Goal: Use online tool/utility: Utilize a website feature to perform a specific function

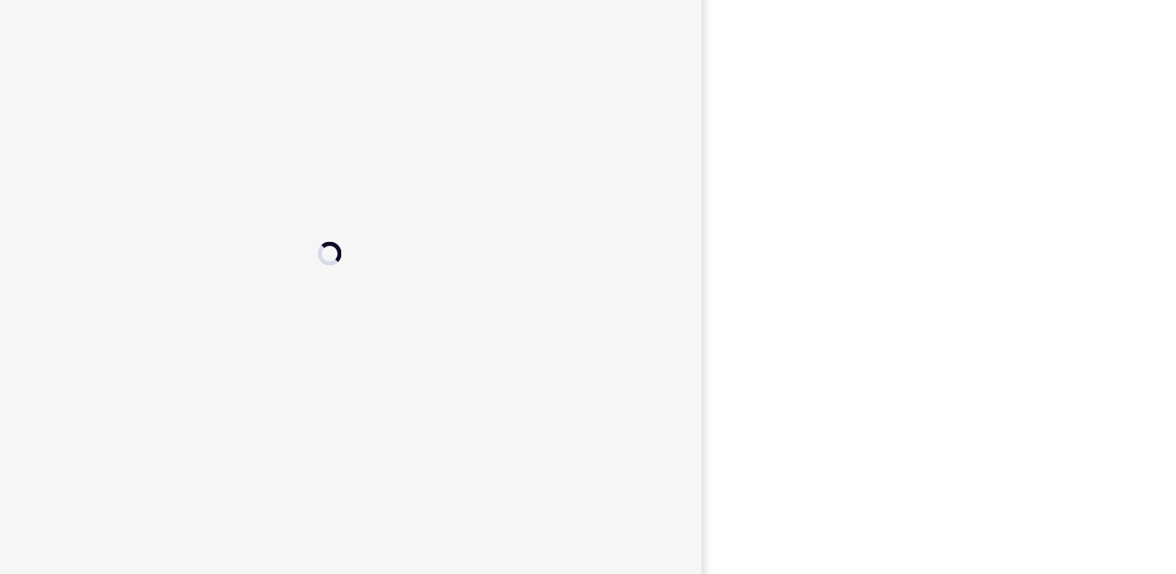
scroll to position [164, 0]
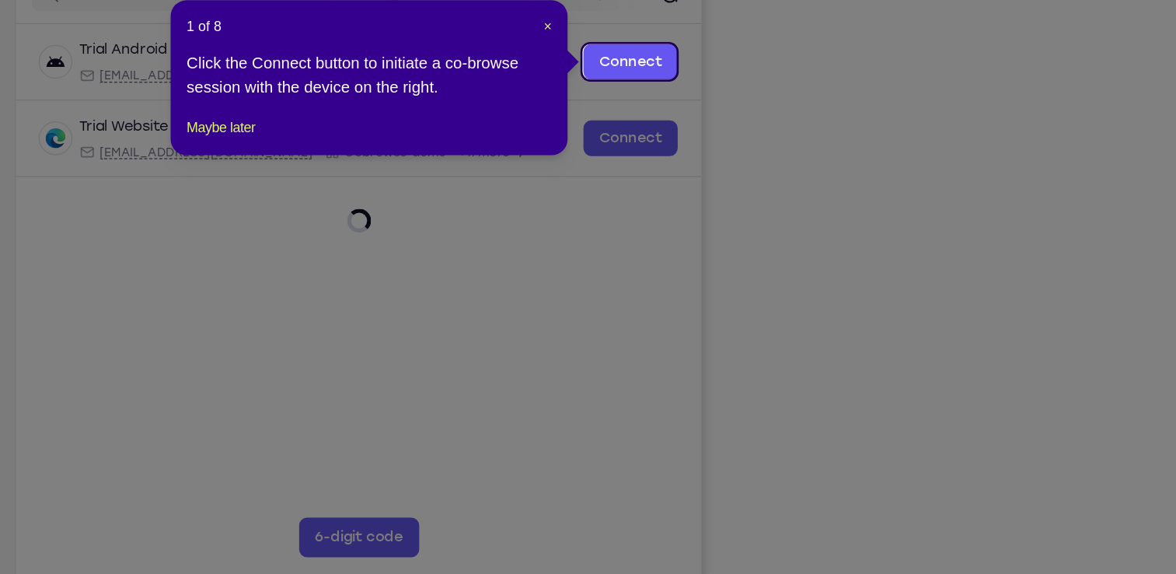
click at [899, 529] on icon at bounding box center [594, 287] width 1188 height 574
click at [615, 121] on span "×" at bounding box center [617, 121] width 6 height 12
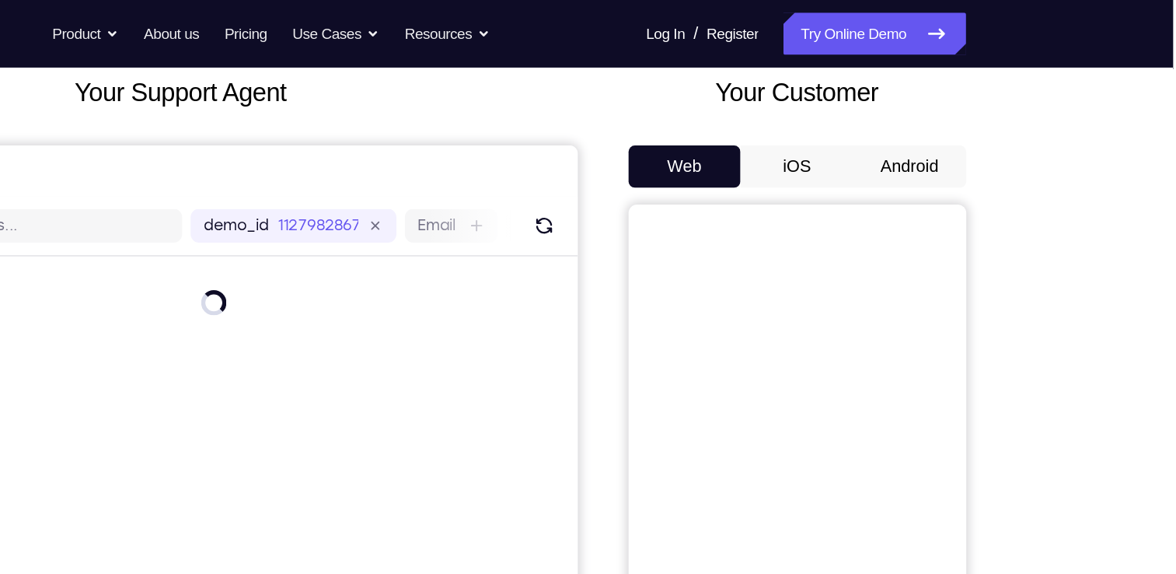
scroll to position [90, 0]
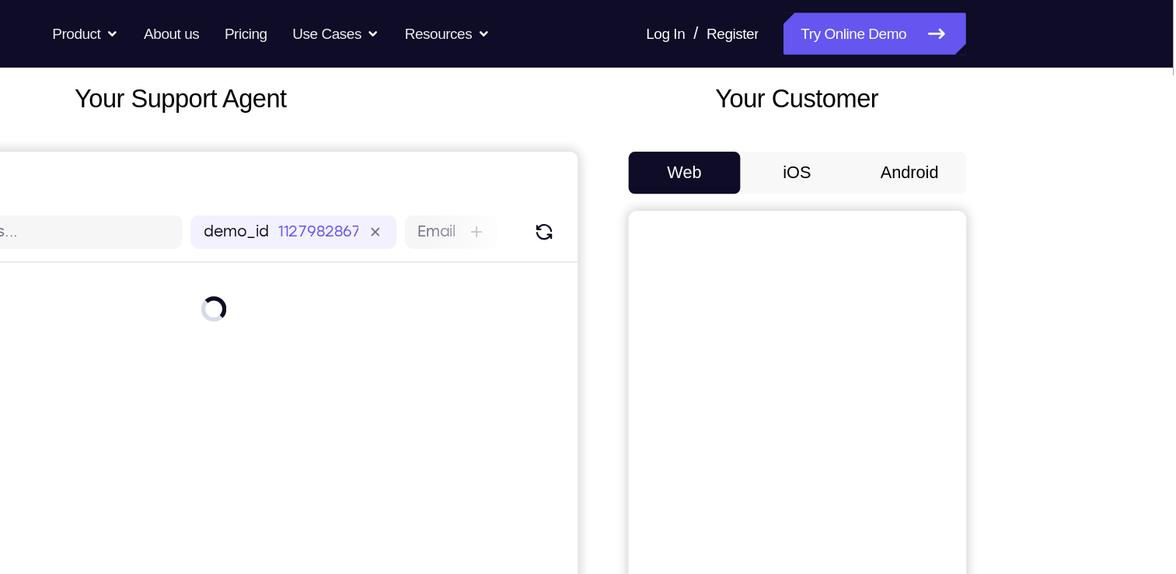
click at [971, 117] on button "Android" at bounding box center [982, 127] width 83 height 31
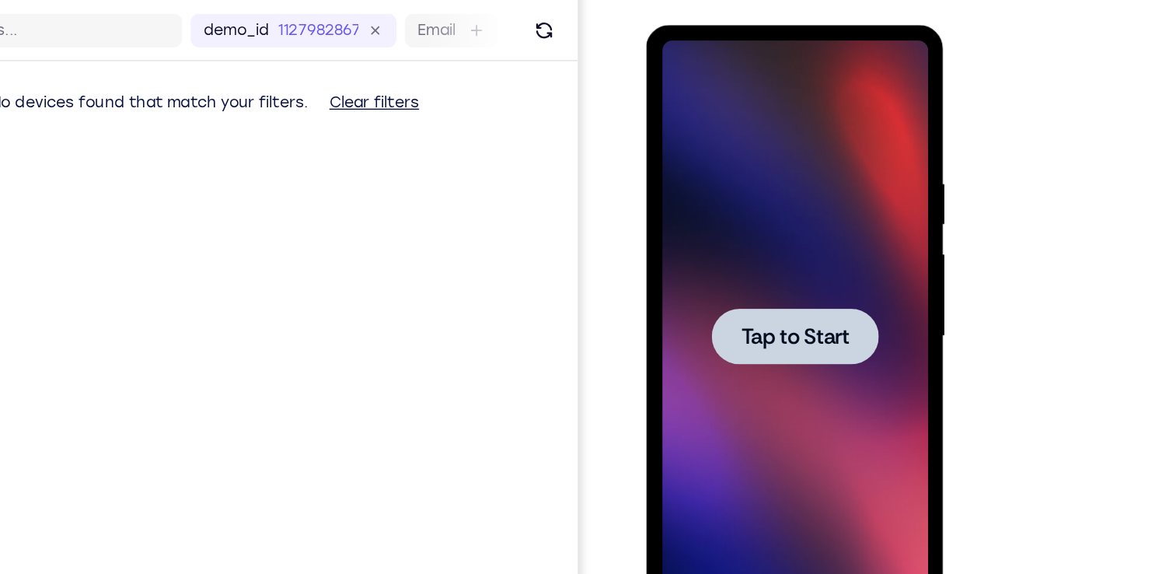
scroll to position [0, 0]
click at [734, 170] on div at bounding box center [756, 254] width 196 height 435
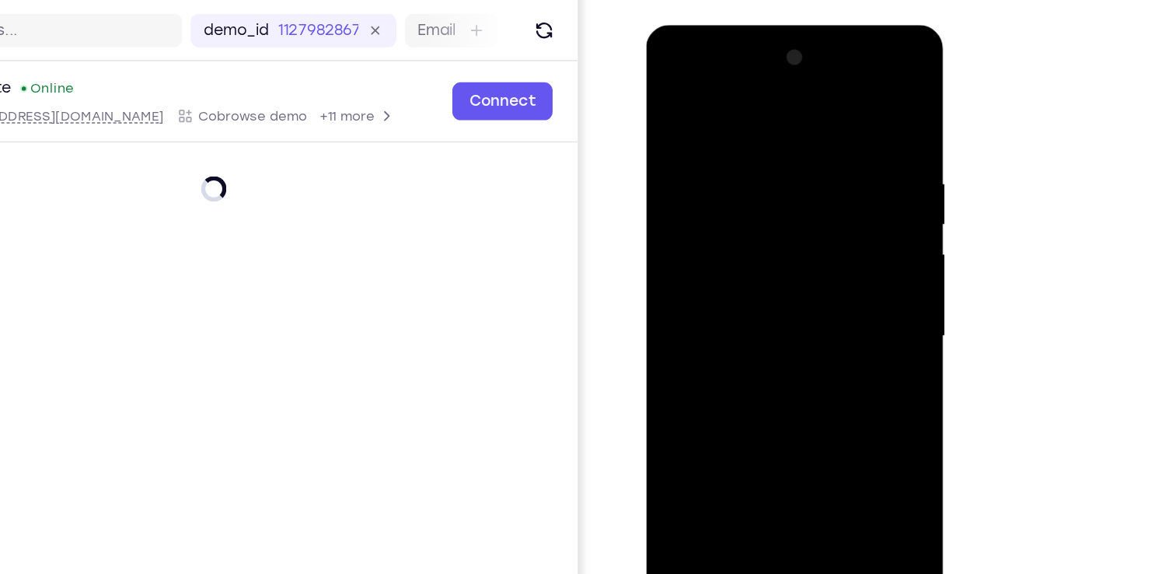
scroll to position [131, 0]
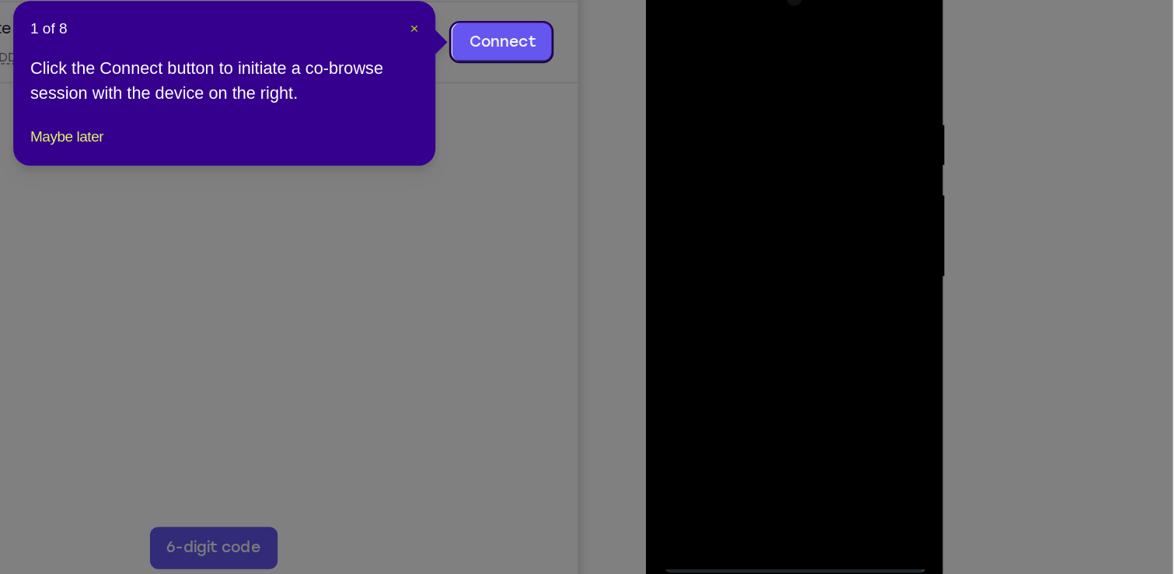
click at [614, 168] on span "×" at bounding box center [617, 172] width 6 height 12
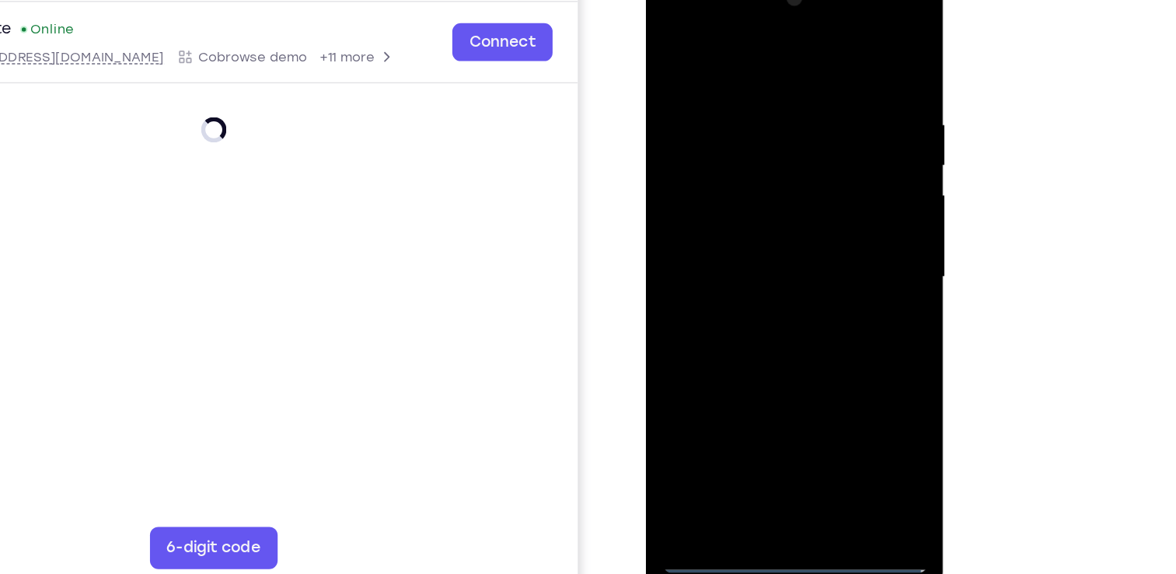
click at [753, 402] on div at bounding box center [756, 195] width 196 height 435
click at [753, 403] on div at bounding box center [756, 195] width 196 height 435
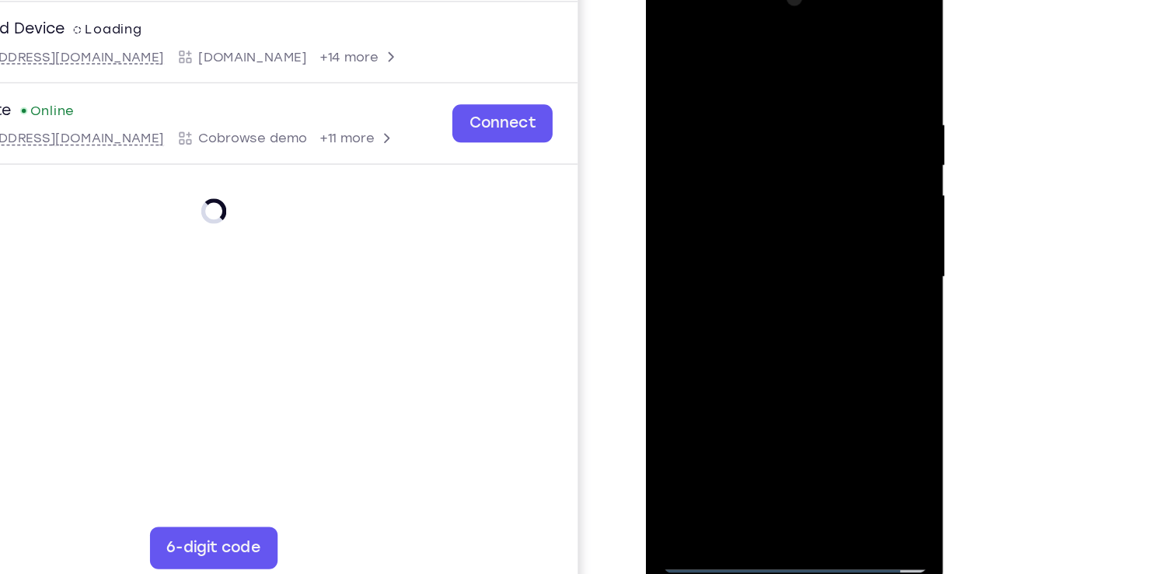
click at [754, 398] on div at bounding box center [756, 195] width 196 height 435
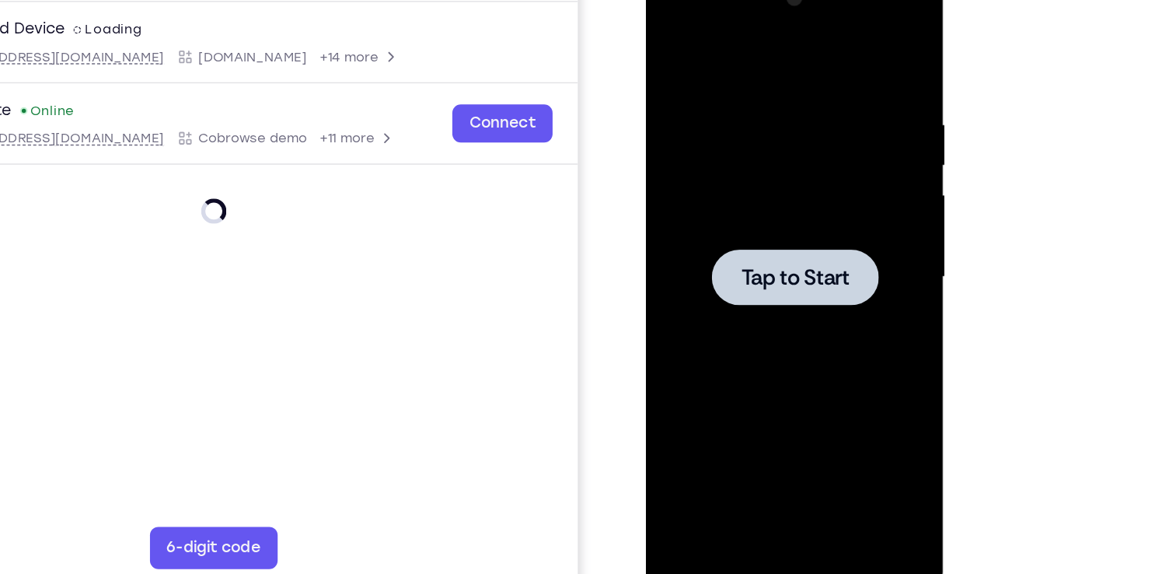
click at [815, 120] on div at bounding box center [756, 195] width 196 height 435
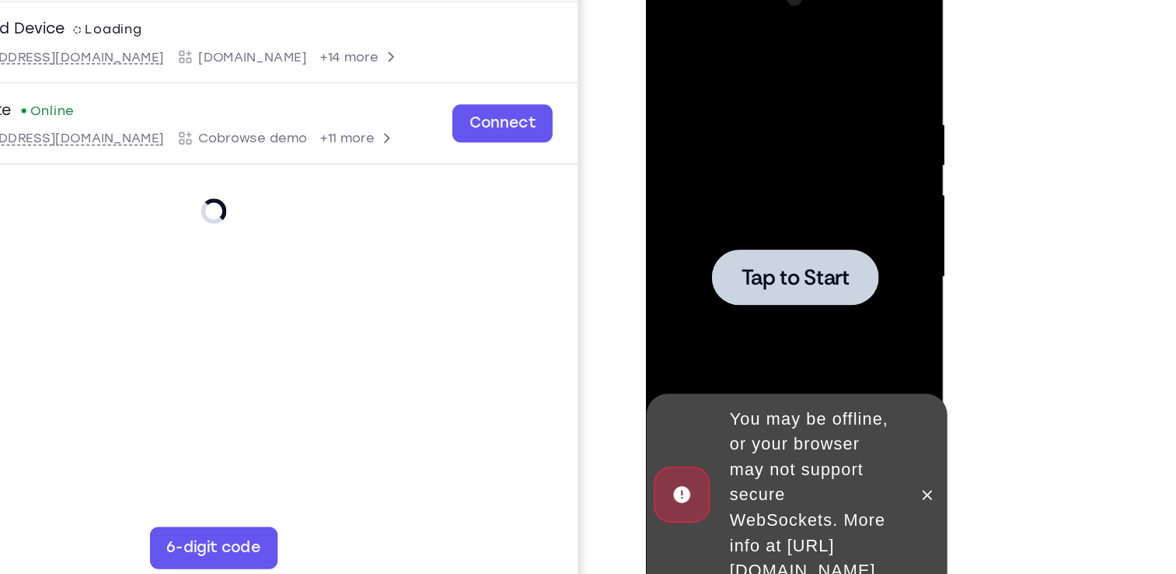
click at [785, 203] on span "Tap to Start" at bounding box center [755, 196] width 79 height 16
click at [767, 236] on div at bounding box center [756, 195] width 196 height 435
click at [795, 189] on div at bounding box center [755, 195] width 123 height 41
click at [855, 354] on button at bounding box center [852, 356] width 25 height 25
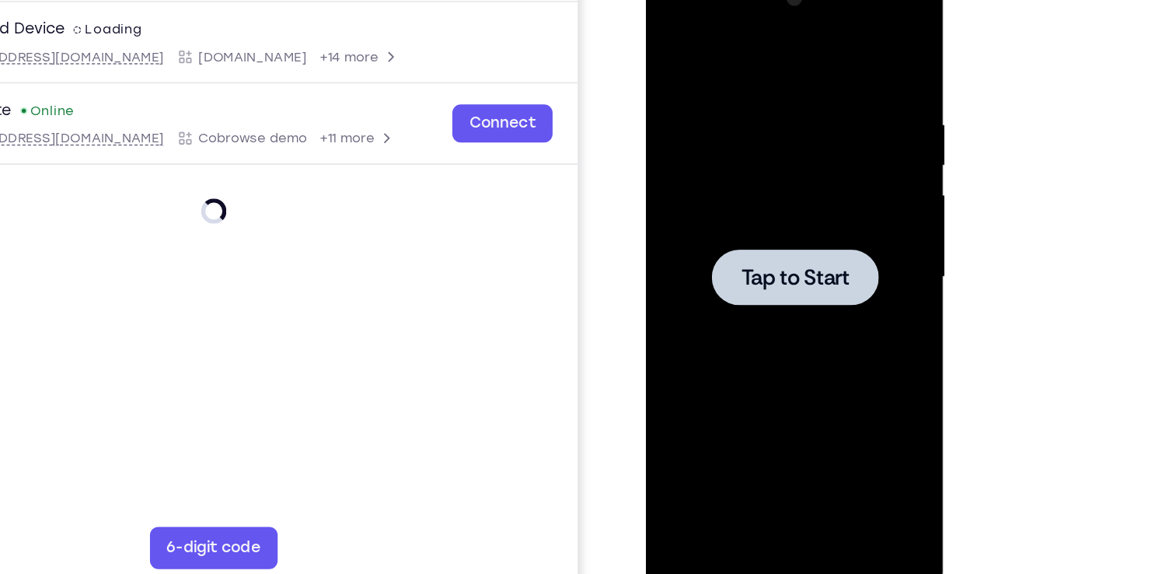
click at [803, 264] on div at bounding box center [756, 195] width 196 height 435
click at [1021, 319] on div at bounding box center [899, 353] width 249 height 478
click at [773, 202] on span "Tap to Start" at bounding box center [755, 196] width 79 height 16
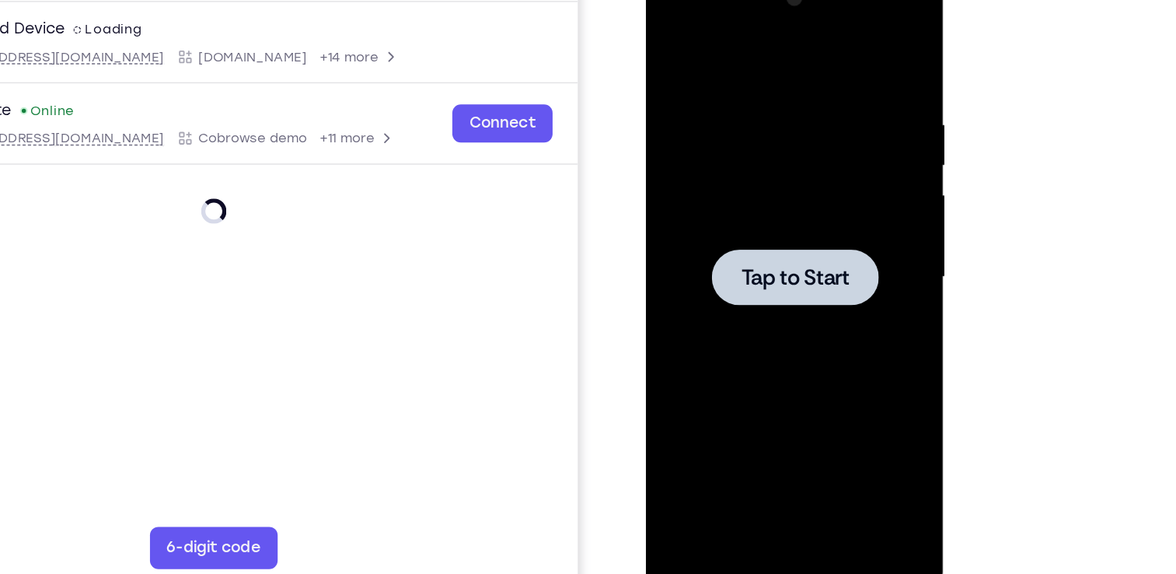
click at [773, 202] on span "Tap to Start" at bounding box center [755, 196] width 79 height 16
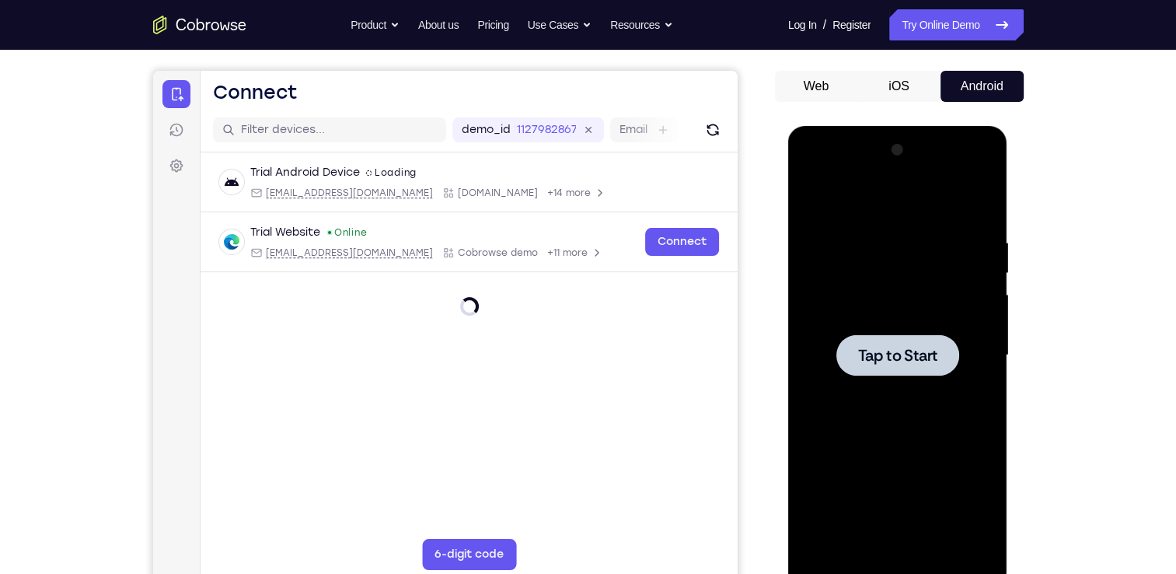
click at [915, 374] on div at bounding box center [897, 354] width 123 height 41
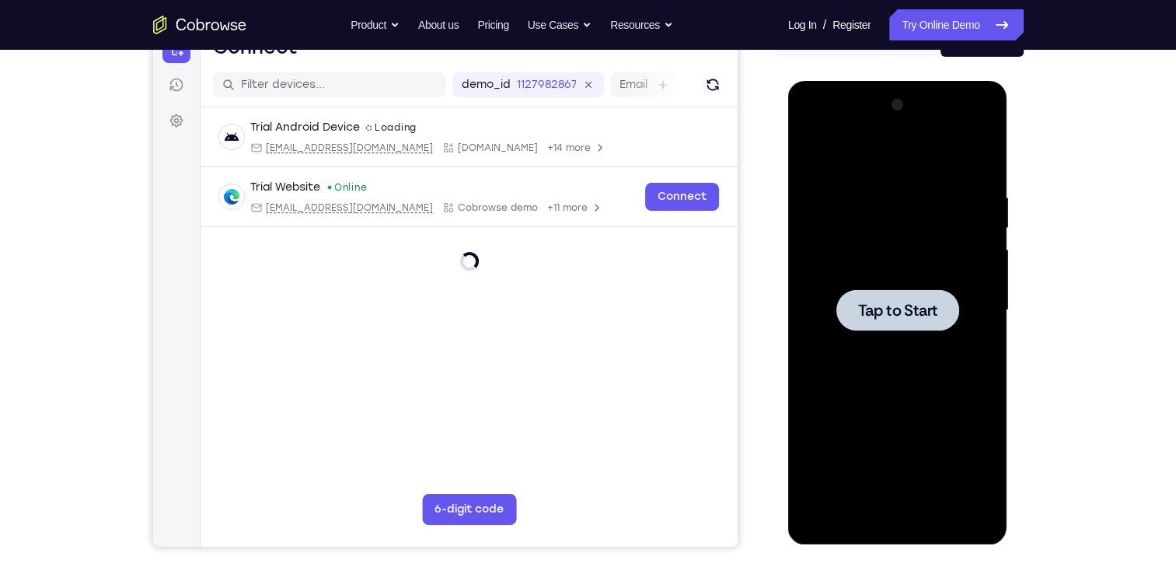
scroll to position [177, 0]
click at [942, 238] on div at bounding box center [898, 309] width 196 height 435
click at [892, 217] on div at bounding box center [898, 309] width 196 height 435
click at [961, 224] on div at bounding box center [898, 309] width 196 height 435
click at [899, 253] on div at bounding box center [898, 309] width 196 height 435
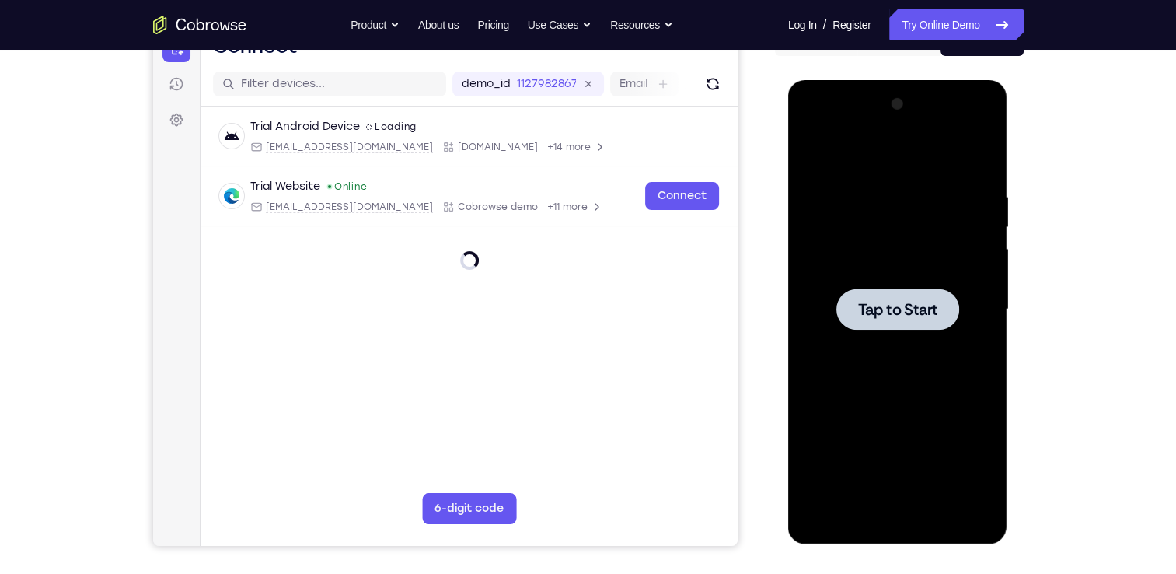
click at [899, 253] on div at bounding box center [898, 309] width 196 height 435
click at [880, 256] on div at bounding box center [898, 309] width 196 height 435
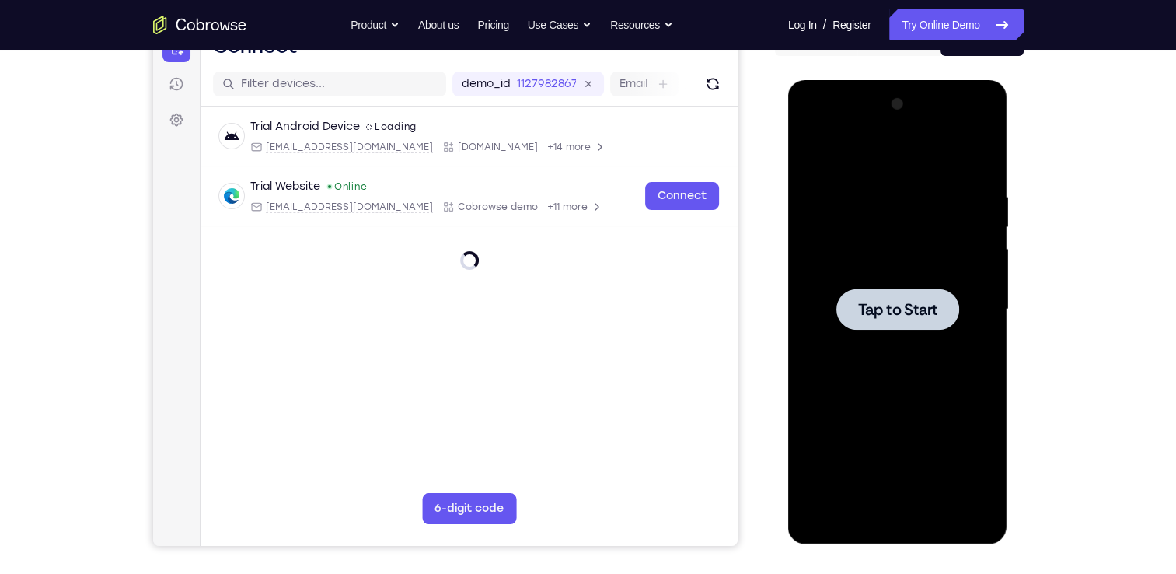
drag, startPoint x: 880, startPoint y: 256, endPoint x: 878, endPoint y: 294, distance: 38.2
click at [878, 294] on div at bounding box center [897, 308] width 123 height 41
click at [711, 87] on icon "Refresh" at bounding box center [712, 84] width 16 height 16
click at [899, 334] on div at bounding box center [898, 309] width 196 height 435
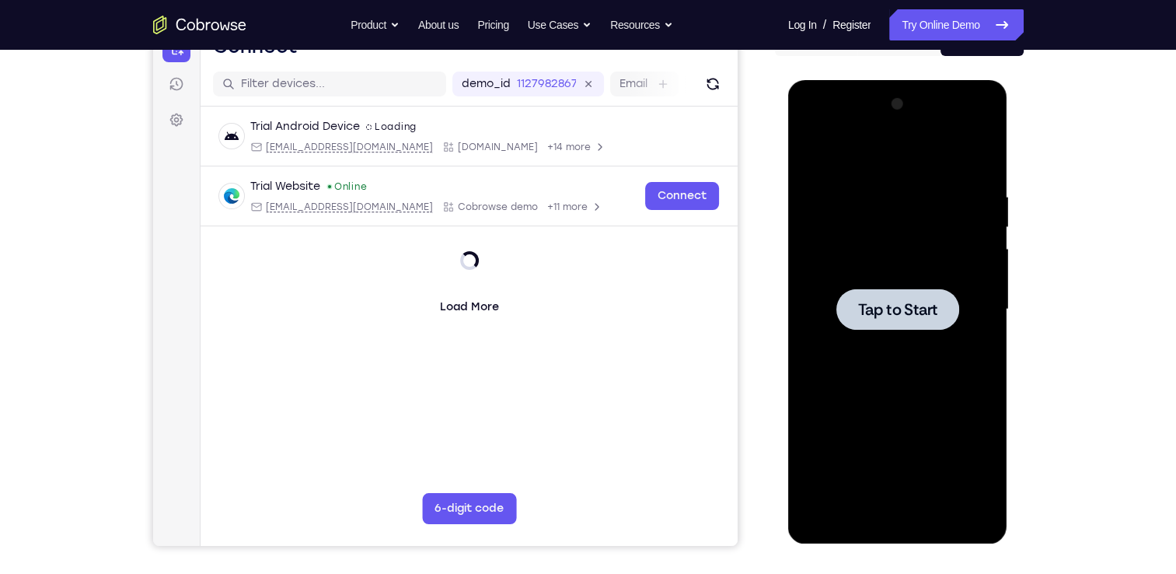
click at [916, 314] on span "Tap to Start" at bounding box center [897, 310] width 79 height 16
click at [829, 263] on div at bounding box center [898, 309] width 196 height 435
click at [706, 72] on button "Refresh" at bounding box center [712, 84] width 25 height 25
click at [869, 264] on div at bounding box center [898, 309] width 196 height 435
click at [871, 264] on div at bounding box center [898, 309] width 196 height 435
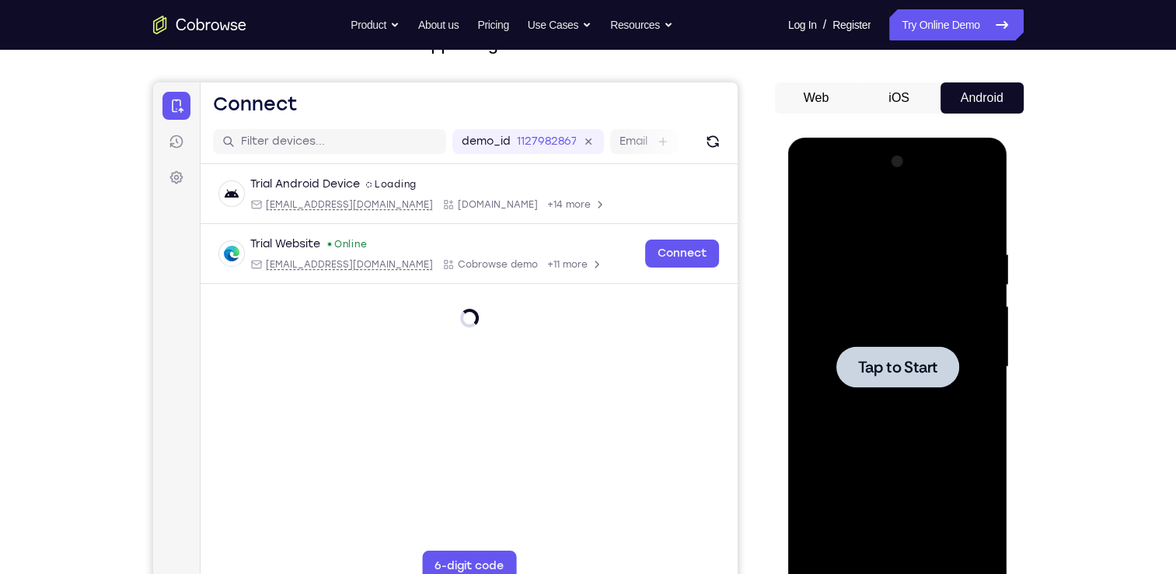
scroll to position [114, 0]
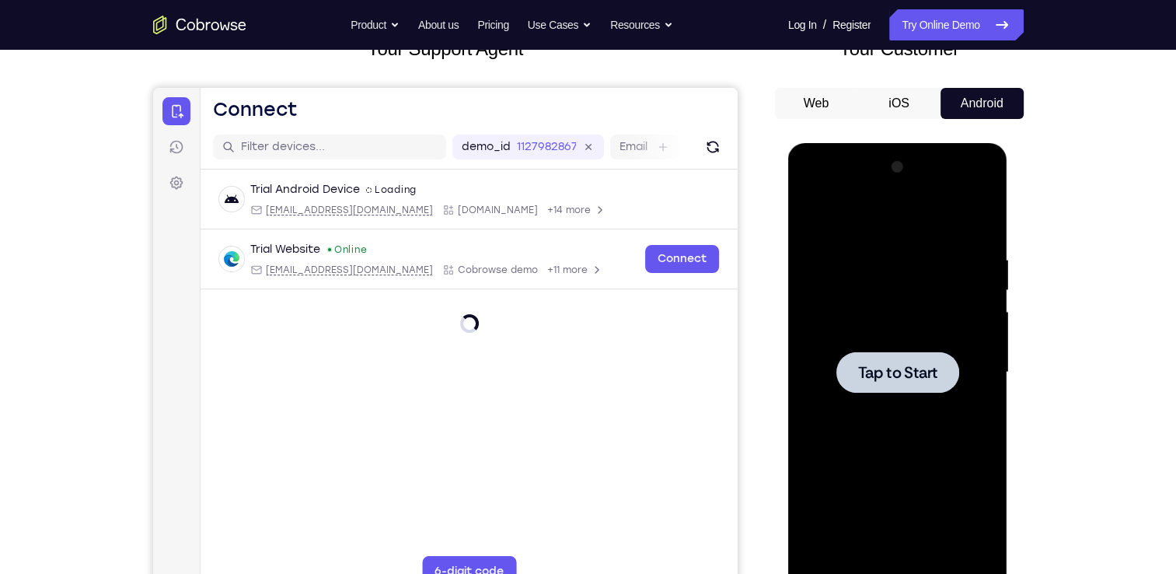
click at [918, 112] on button "iOS" at bounding box center [898, 103] width 83 height 31
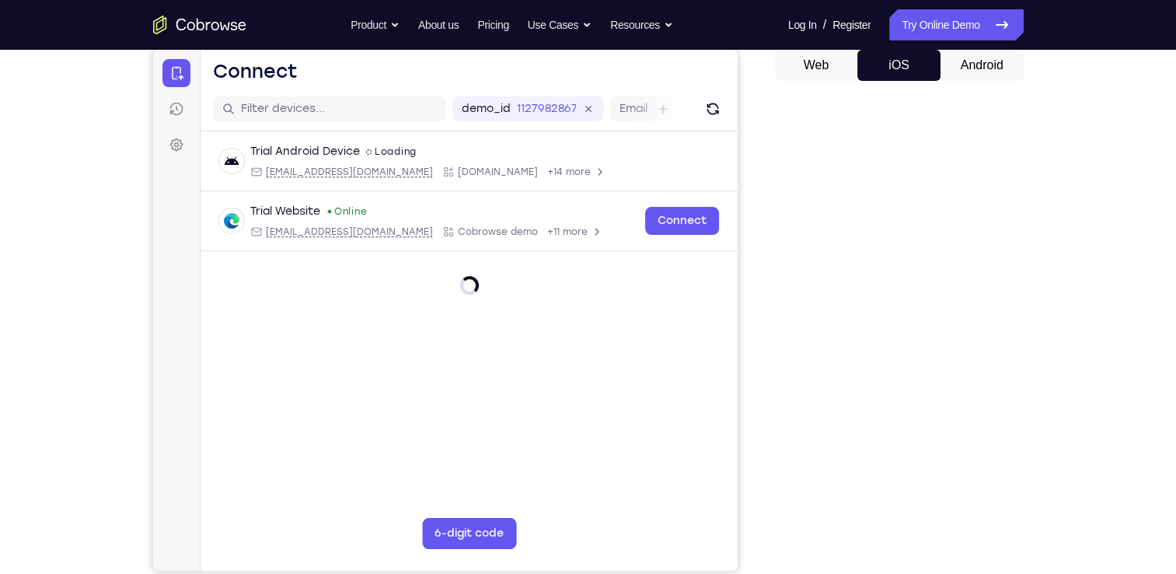
scroll to position [143, 0]
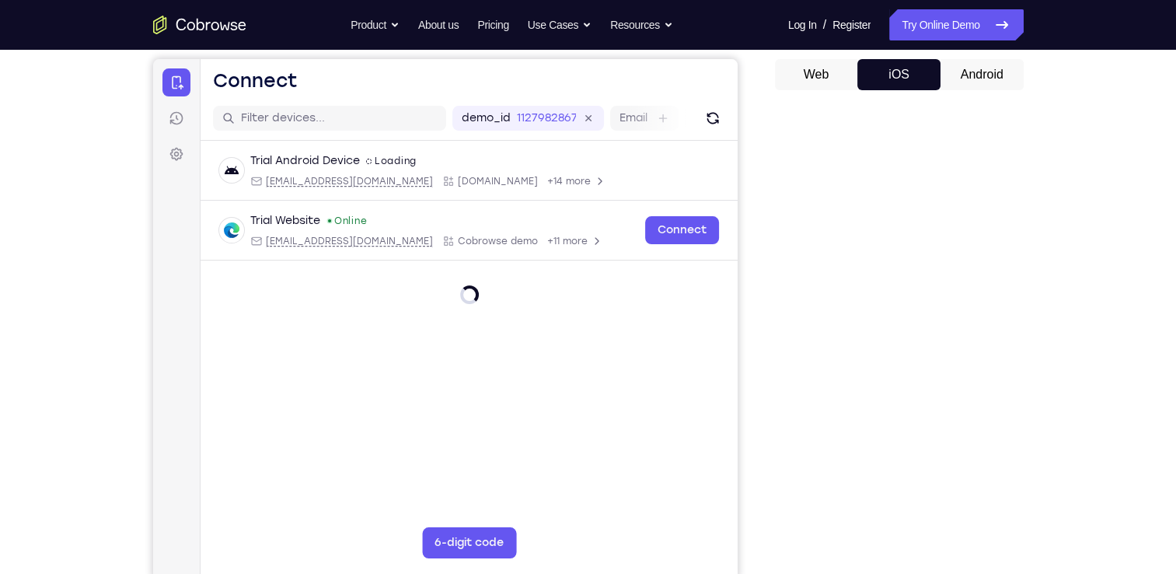
click at [973, 77] on button "Android" at bounding box center [982, 74] width 83 height 31
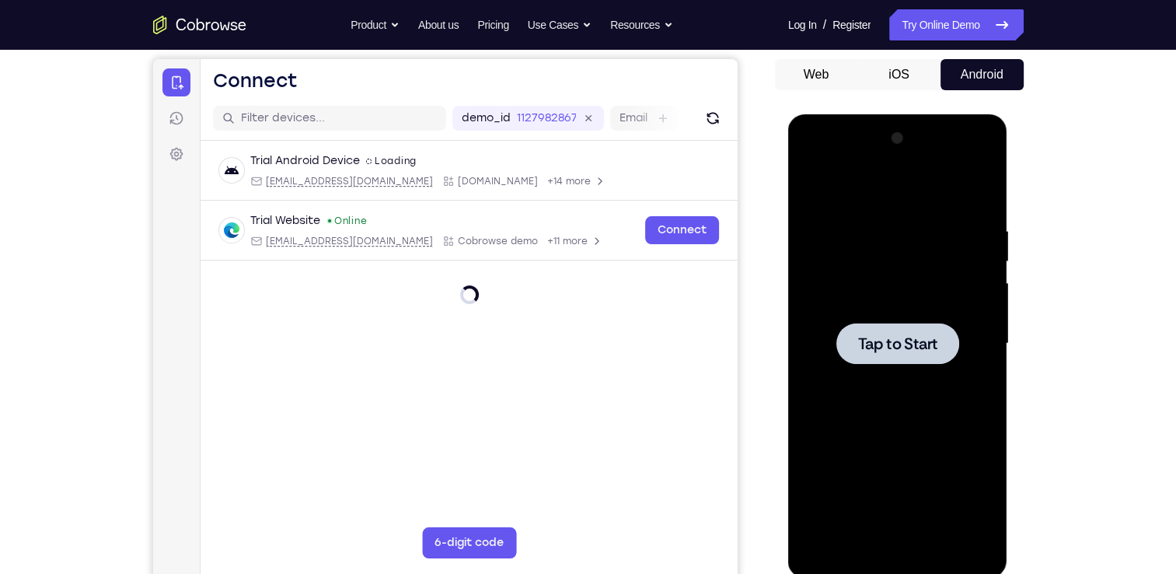
click at [963, 310] on div at bounding box center [898, 343] width 196 height 435
click at [899, 302] on div at bounding box center [898, 343] width 196 height 435
click at [887, 299] on div at bounding box center [898, 343] width 196 height 435
click at [892, 294] on div at bounding box center [898, 343] width 196 height 435
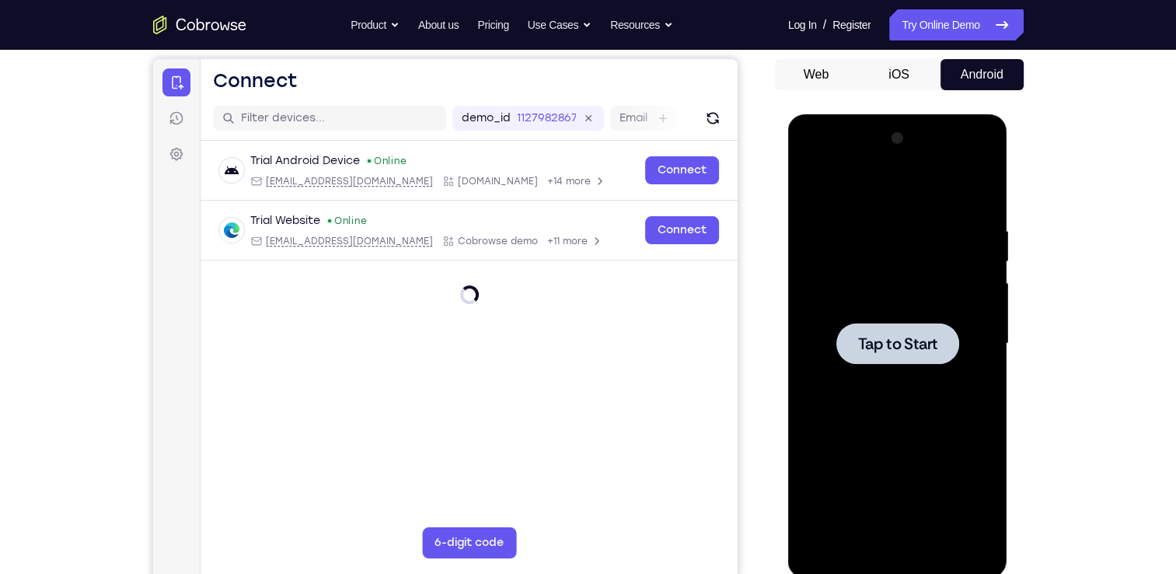
click at [892, 294] on div at bounding box center [898, 343] width 196 height 435
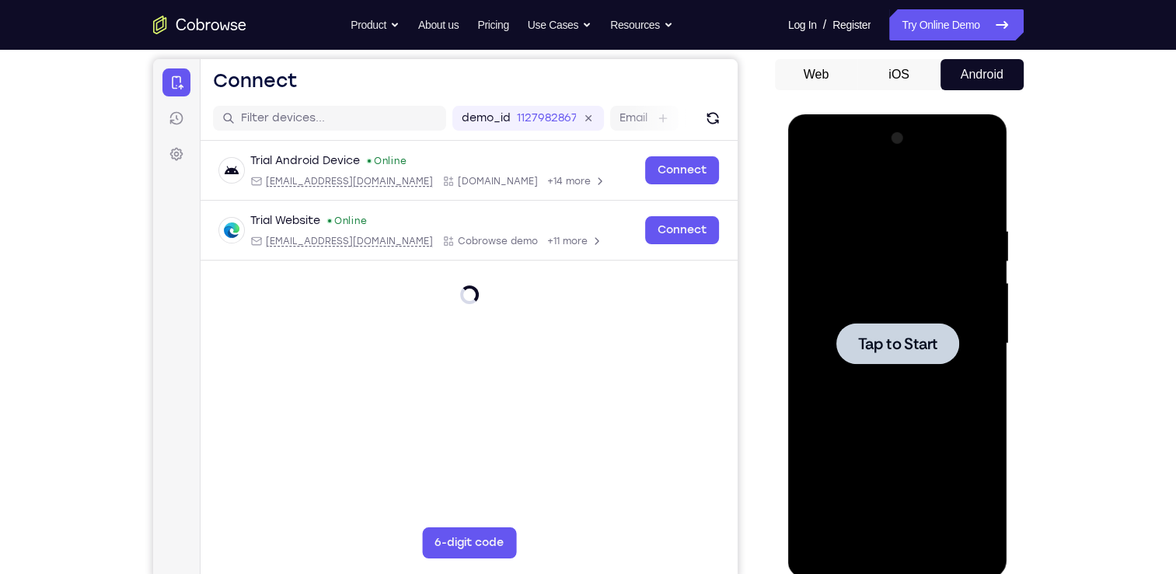
click at [781, 179] on div at bounding box center [899, 342] width 249 height 478
click at [893, 290] on div at bounding box center [898, 343] width 196 height 435
